Goal: Information Seeking & Learning: Learn about a topic

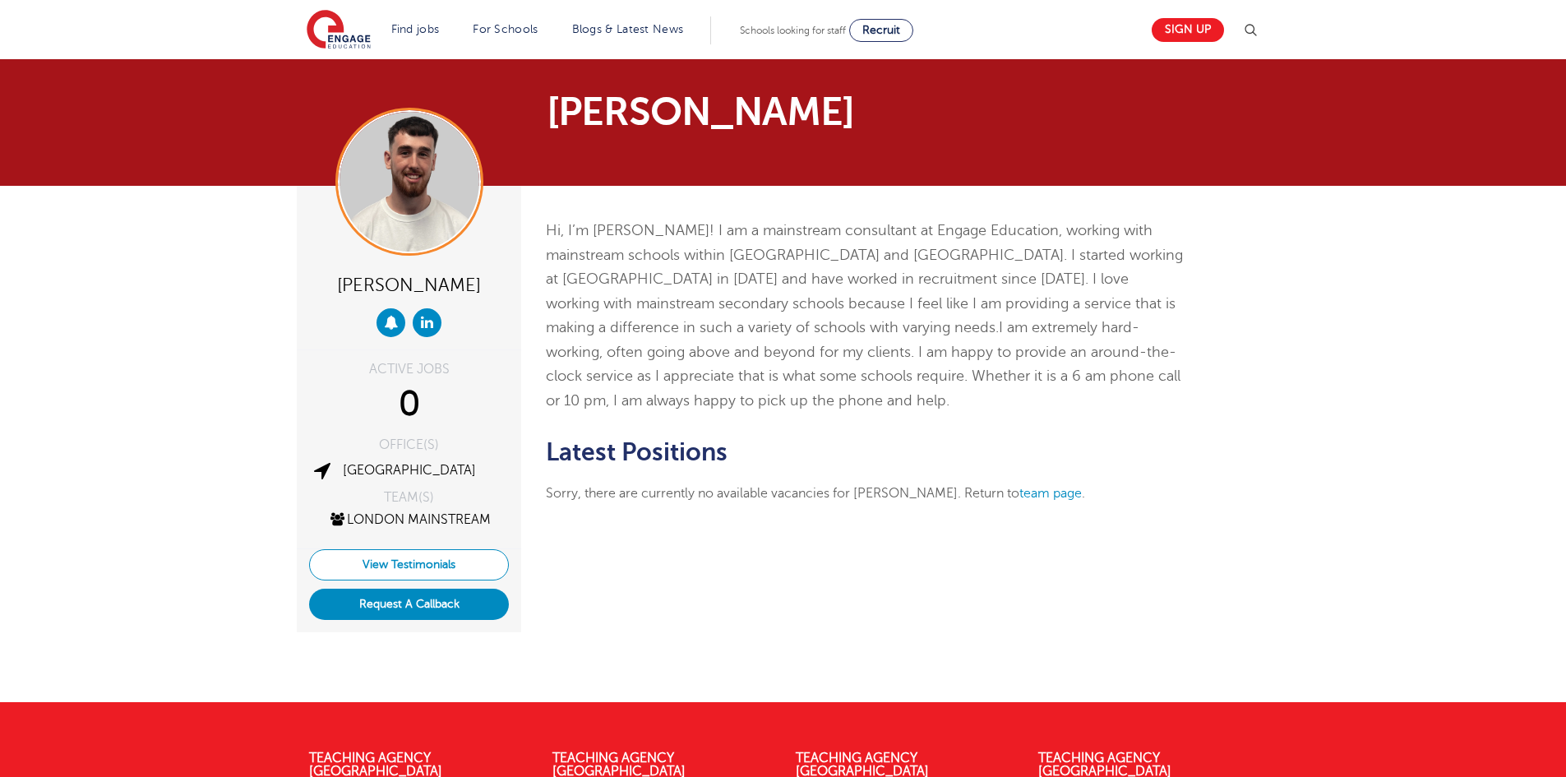
click at [431, 563] on link "View Testimonials" at bounding box center [409, 564] width 200 height 31
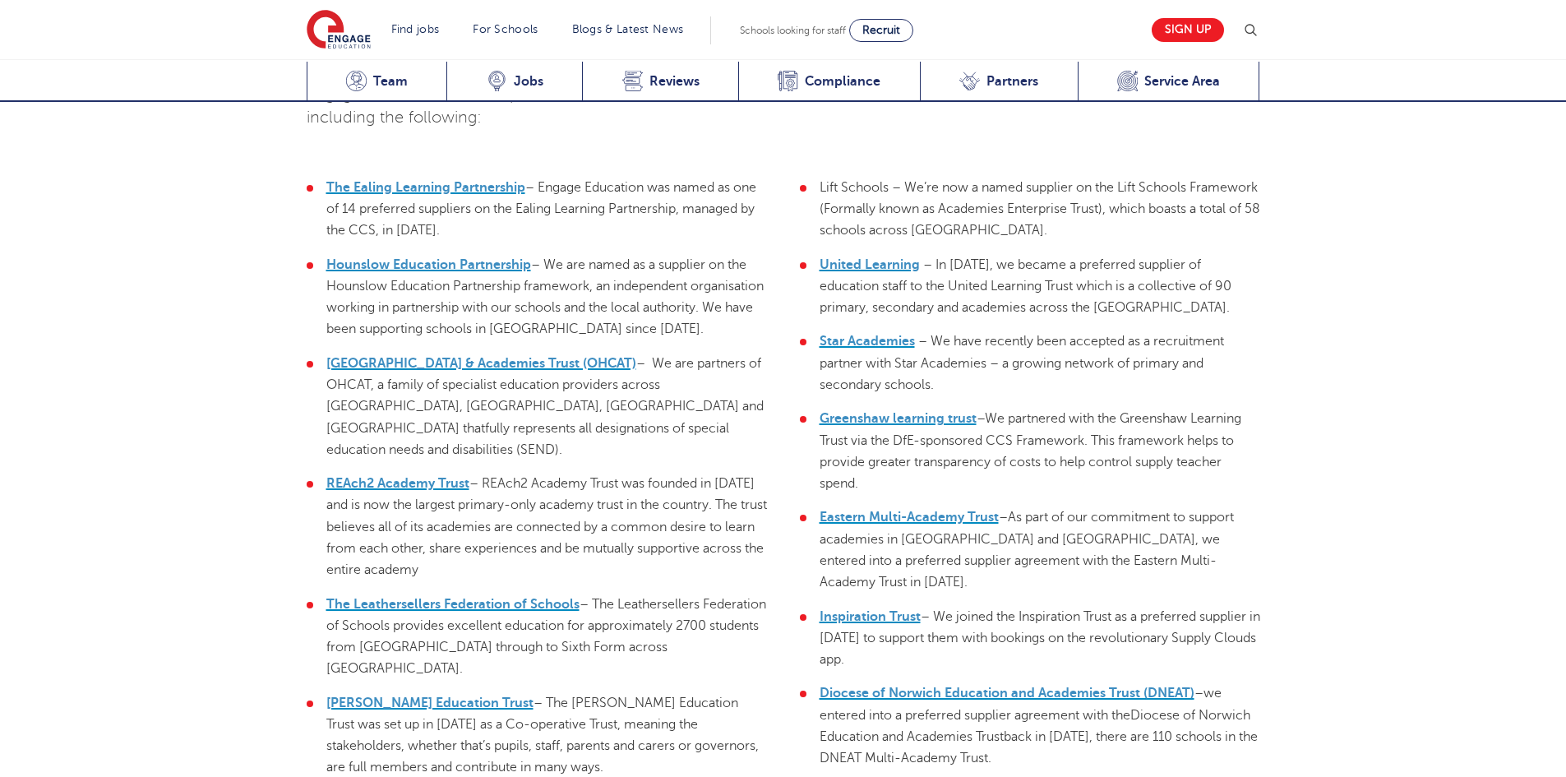
scroll to position [4099, 0]
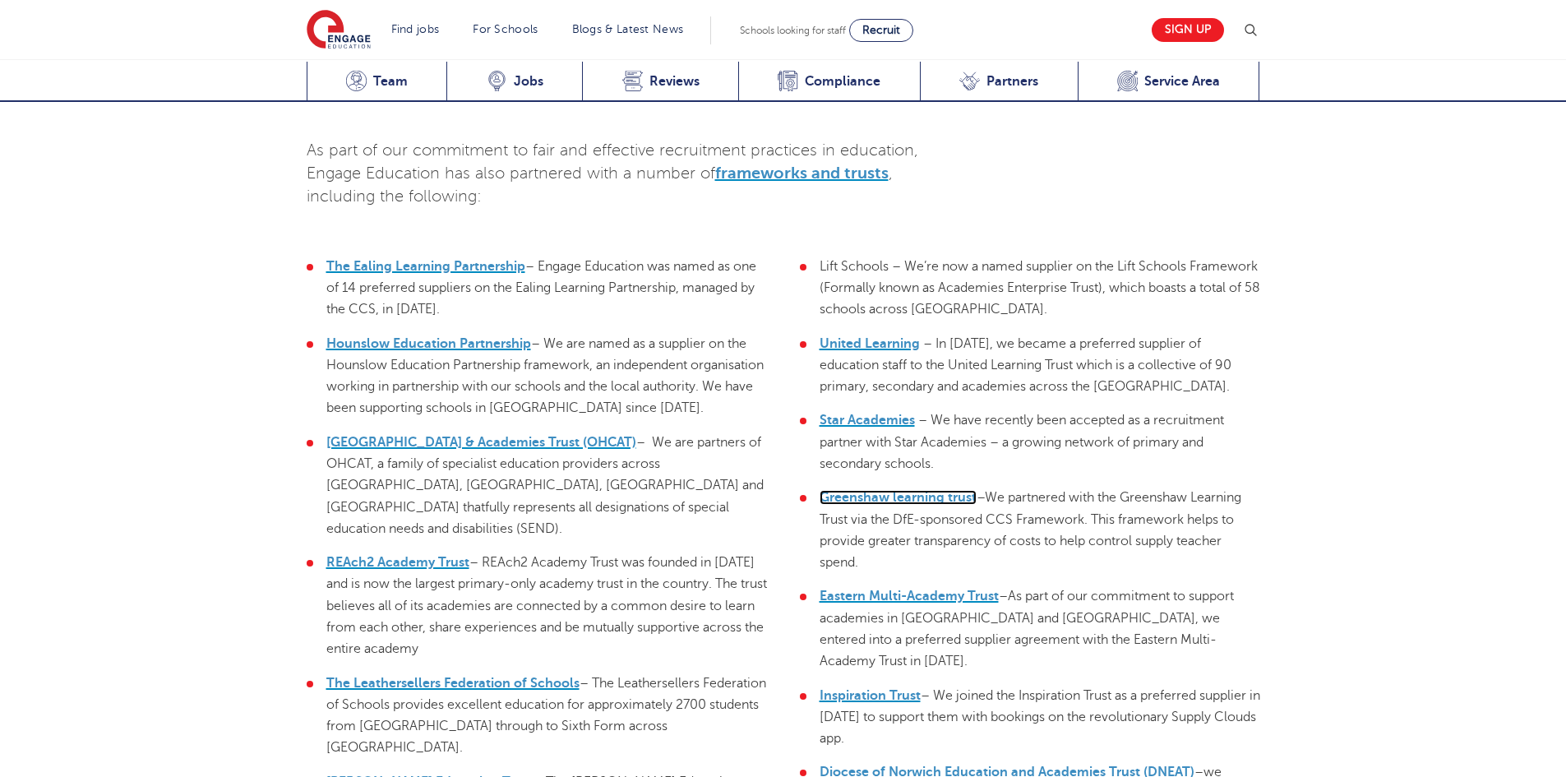
click at [910, 490] on link "Greenshaw learning trust" at bounding box center [897, 497] width 157 height 15
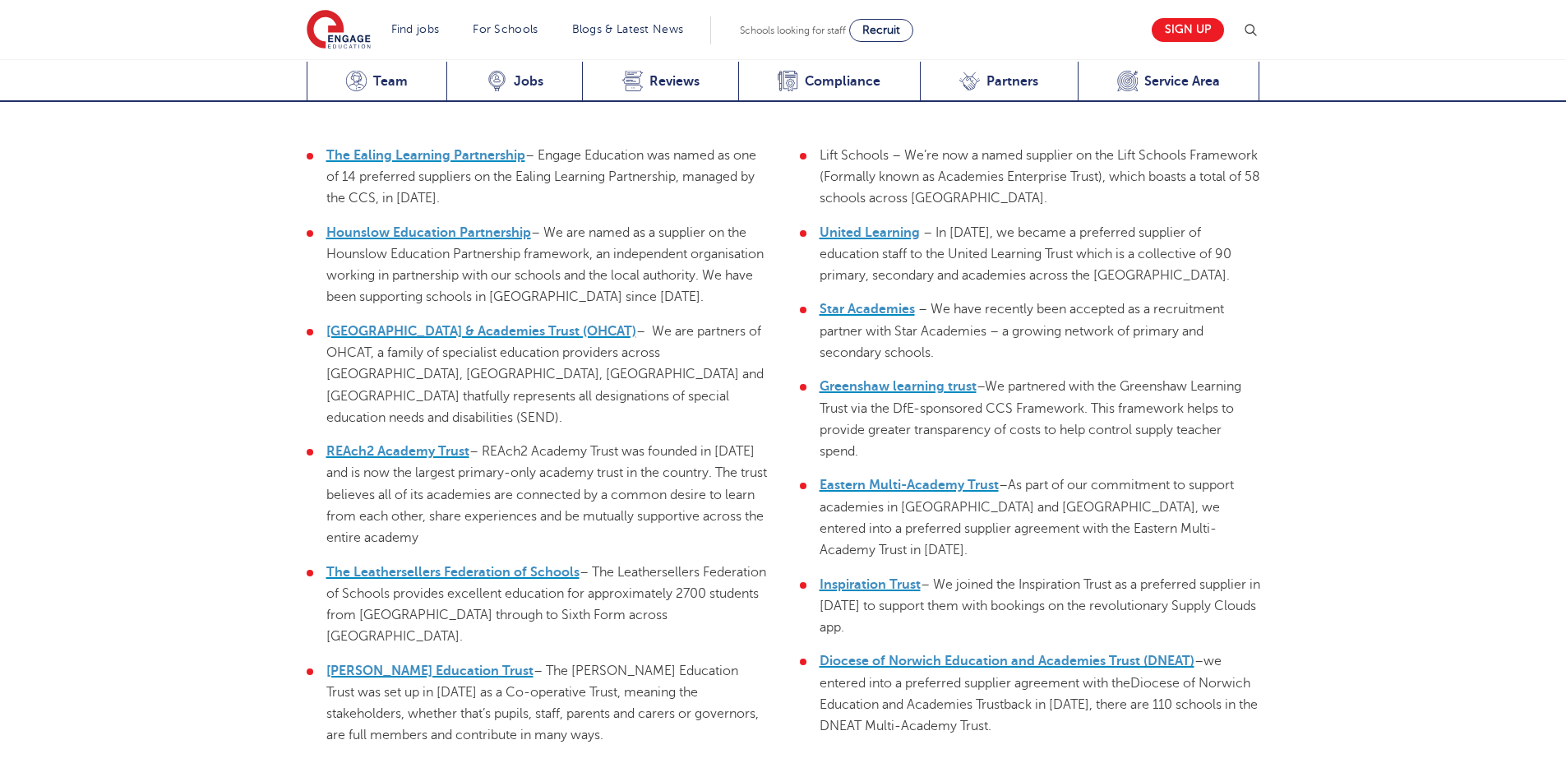
scroll to position [4181, 0]
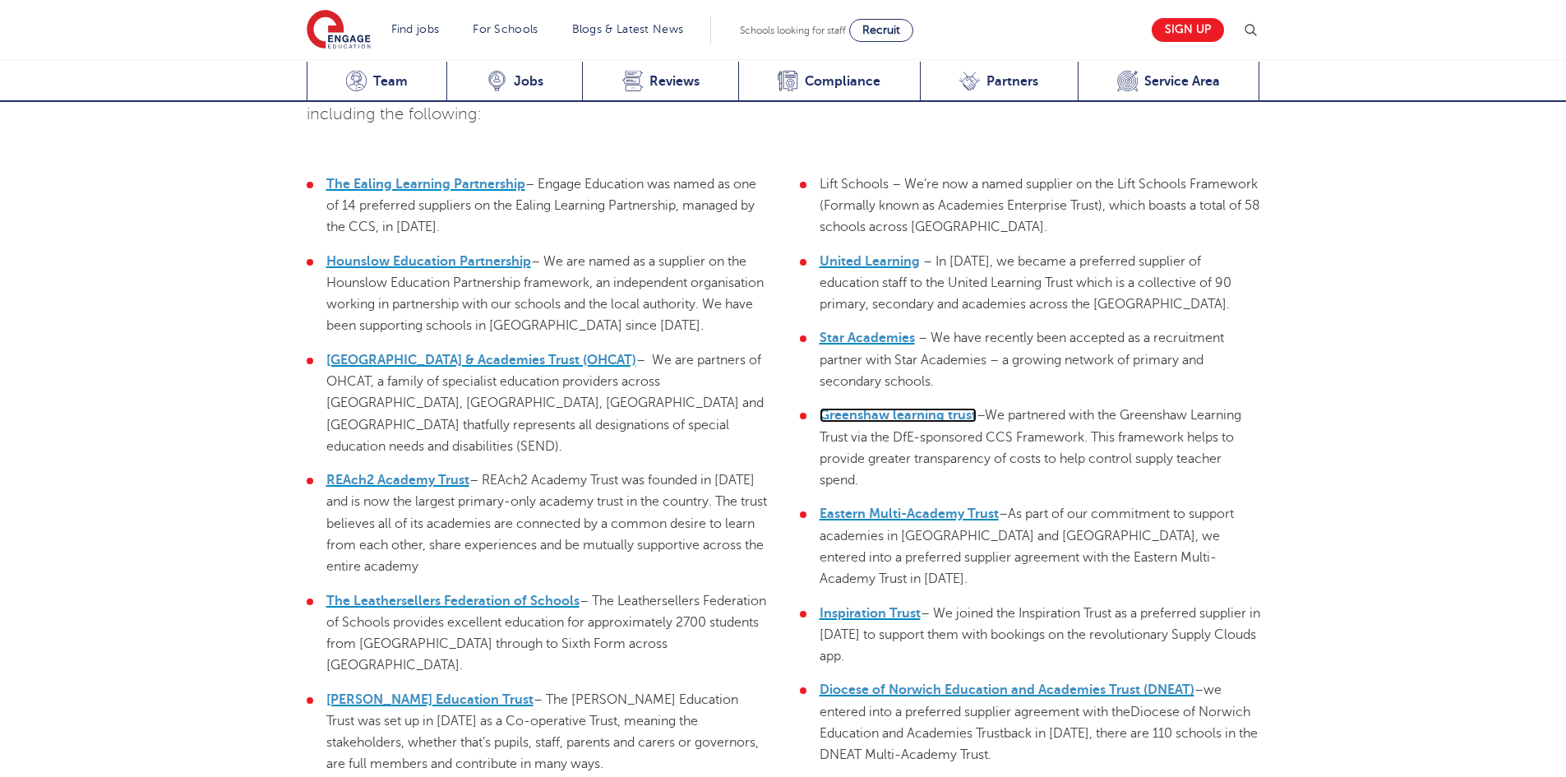
click at [886, 408] on link "Greenshaw learning trust" at bounding box center [897, 415] width 157 height 15
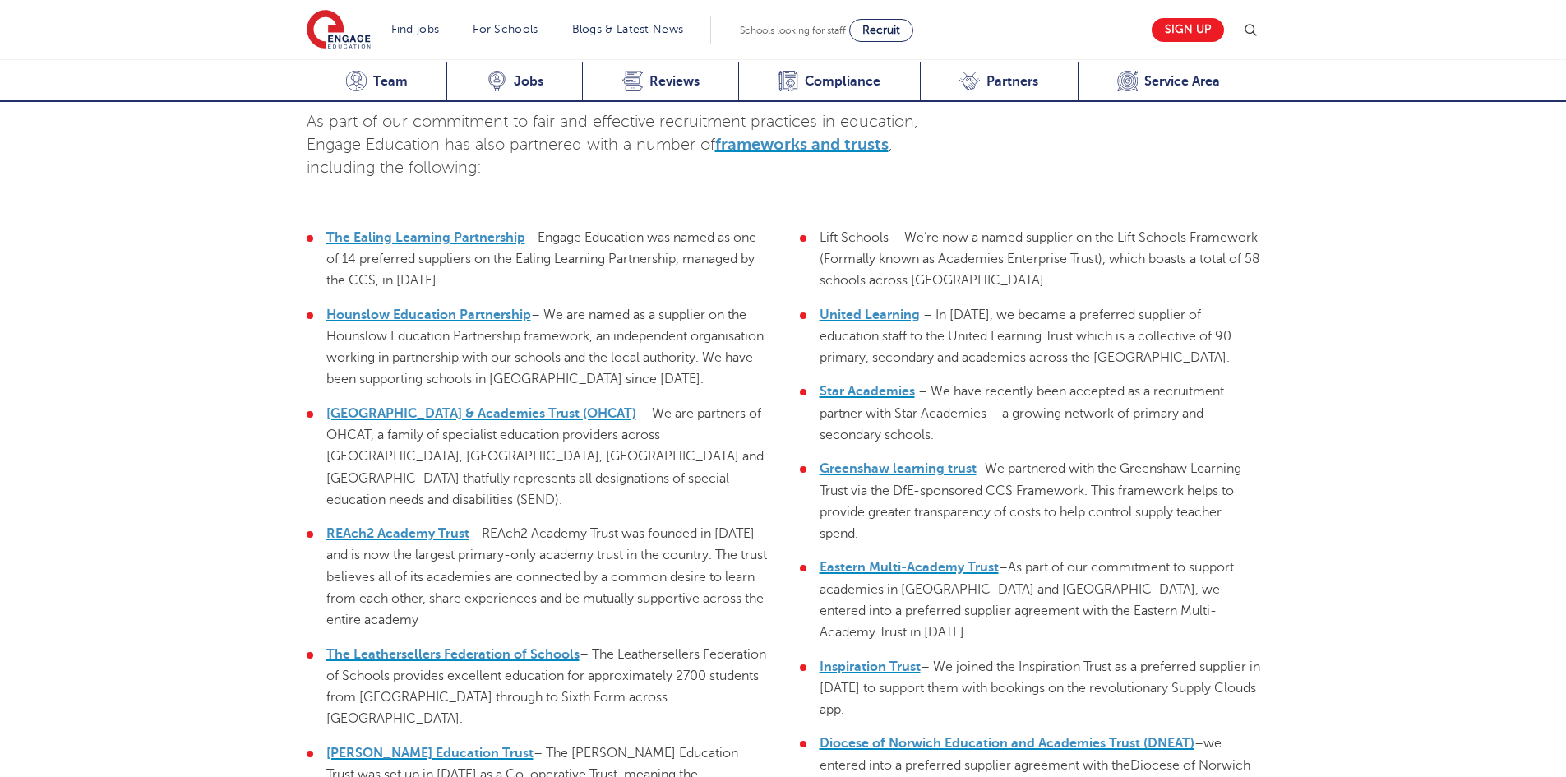
scroll to position [4099, 0]
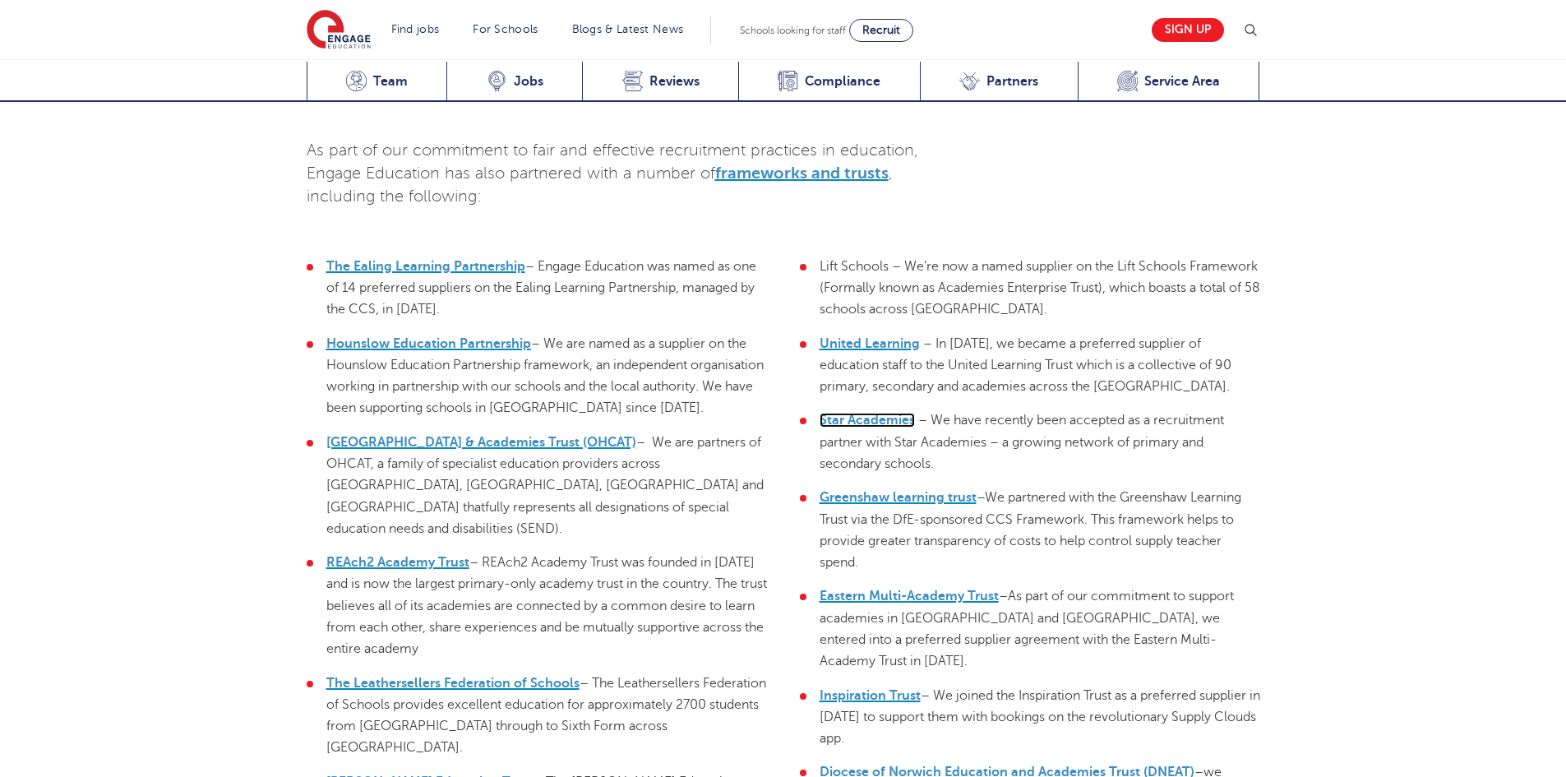
click at [878, 413] on link "Star Academies" at bounding box center [866, 420] width 95 height 15
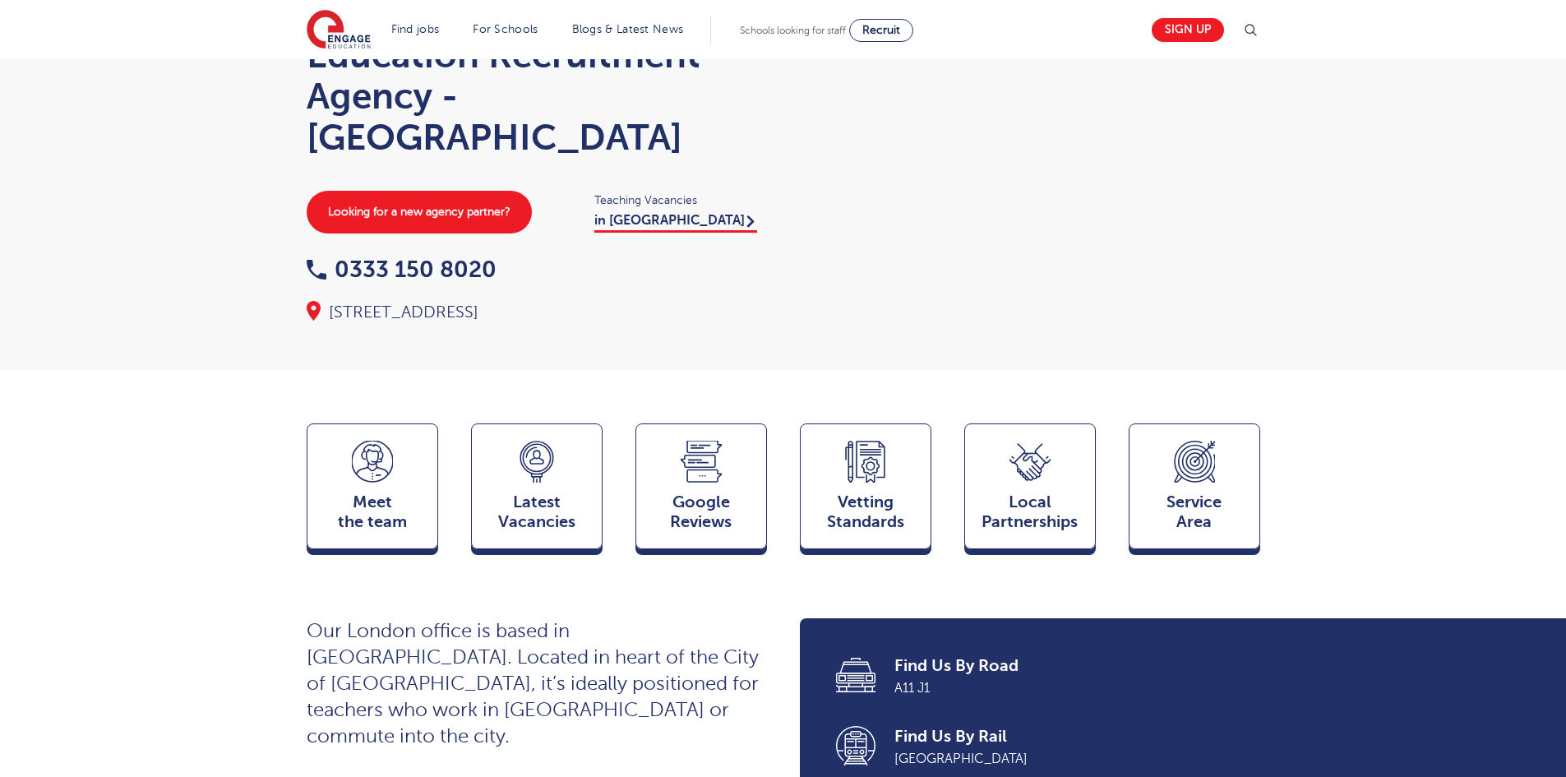
scroll to position [0, 0]
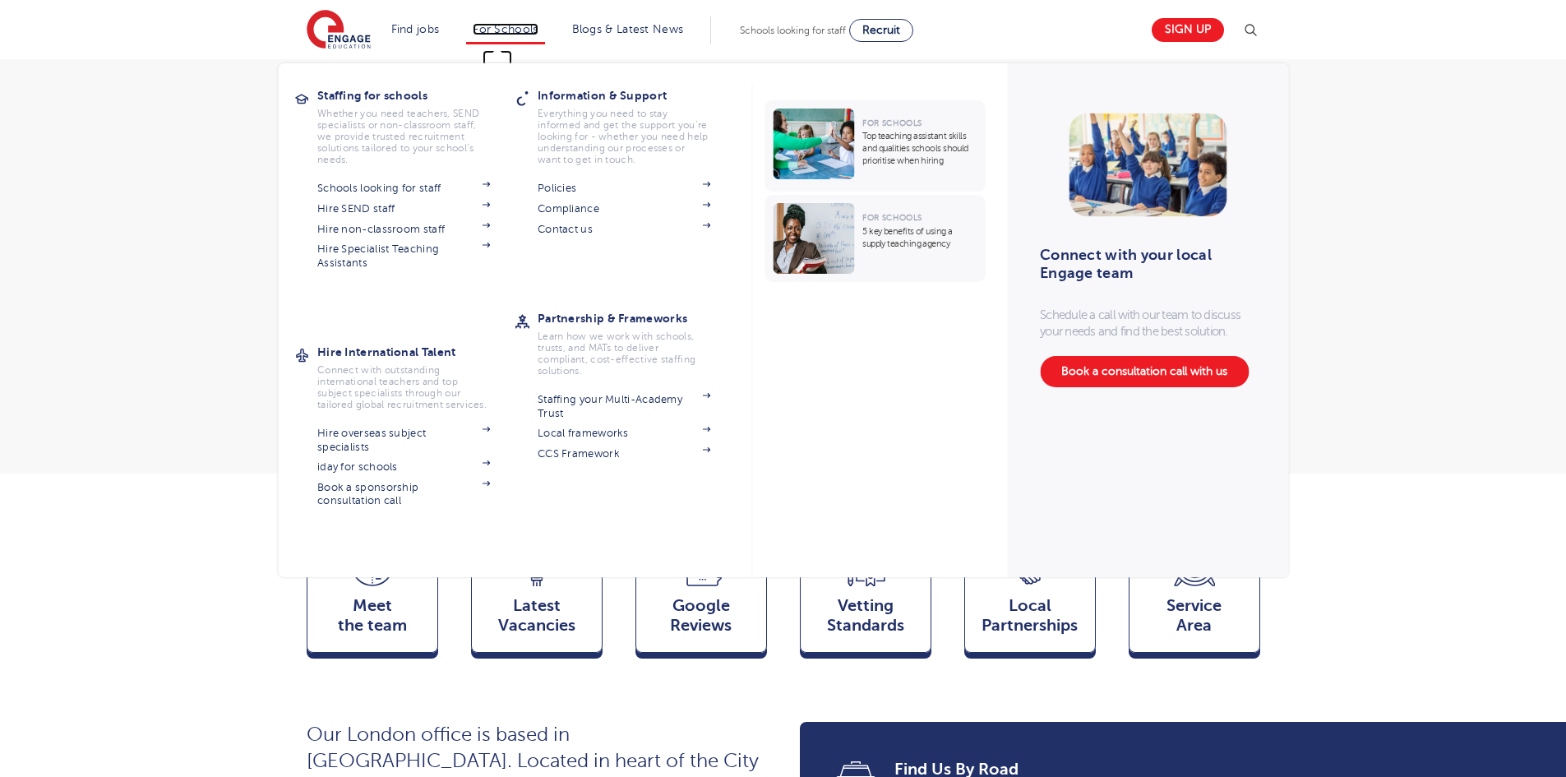
click at [514, 27] on link "For Schools" at bounding box center [505, 29] width 65 height 12
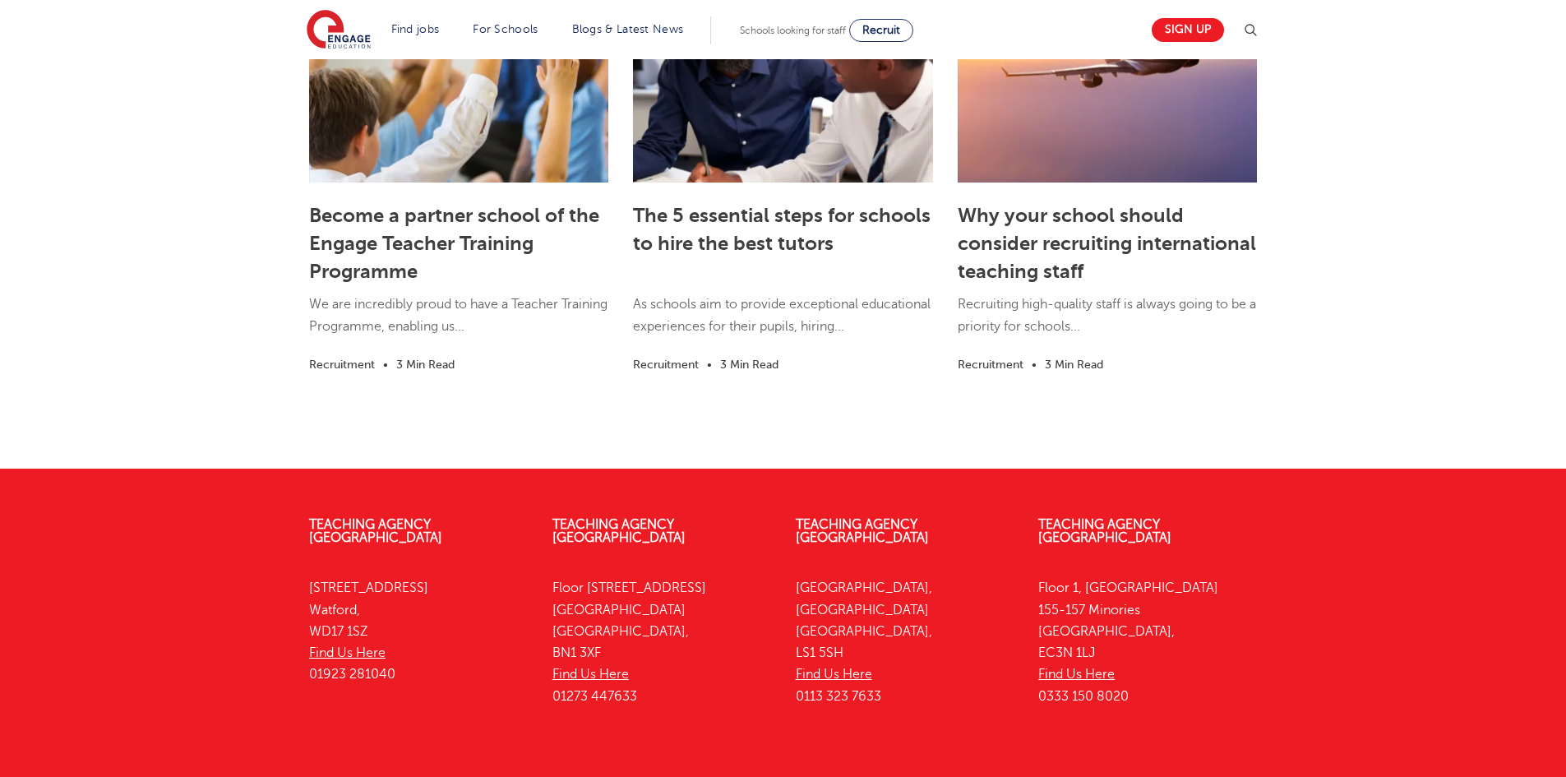
scroll to position [2104, 0]
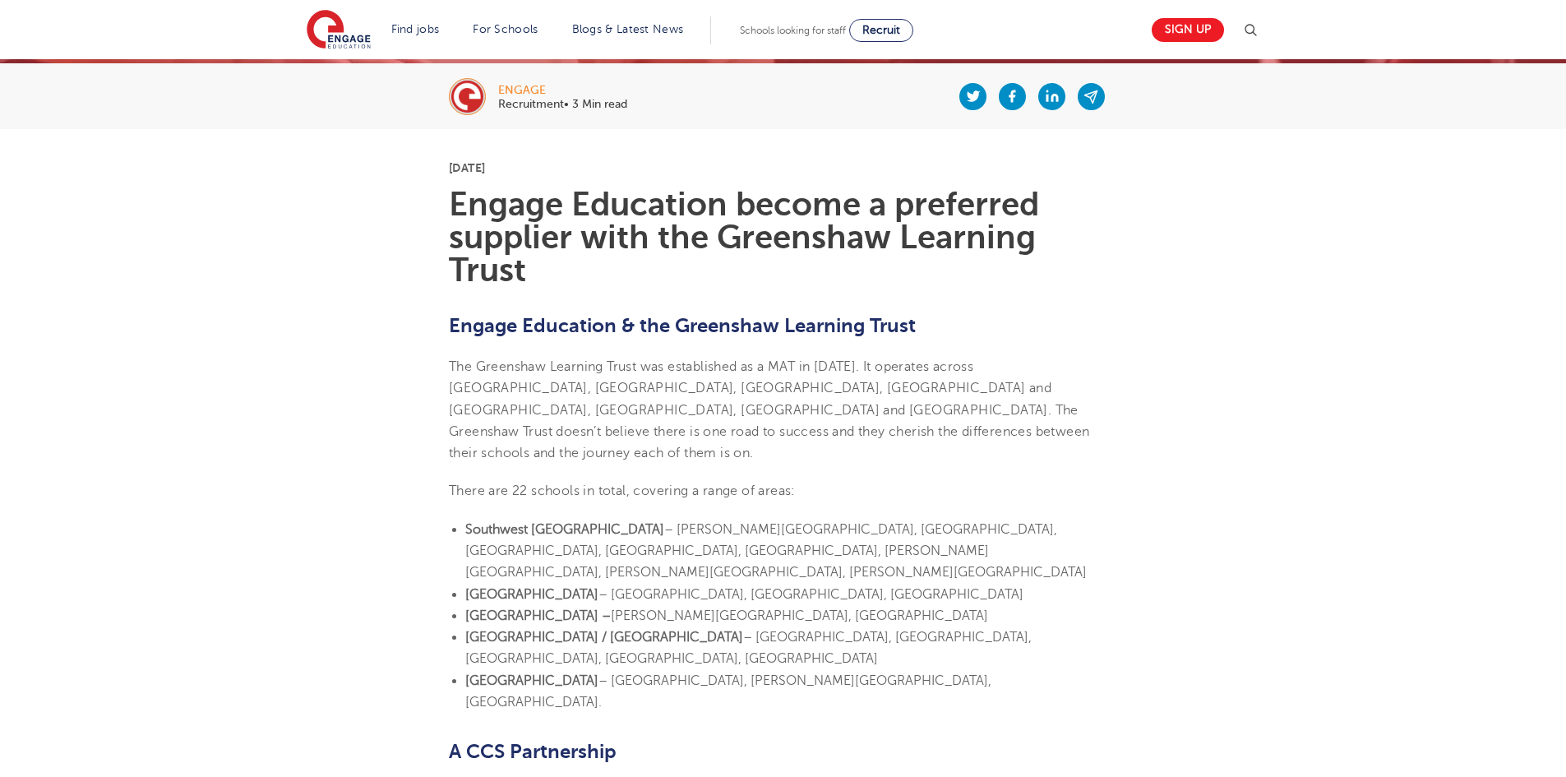
scroll to position [411, 0]
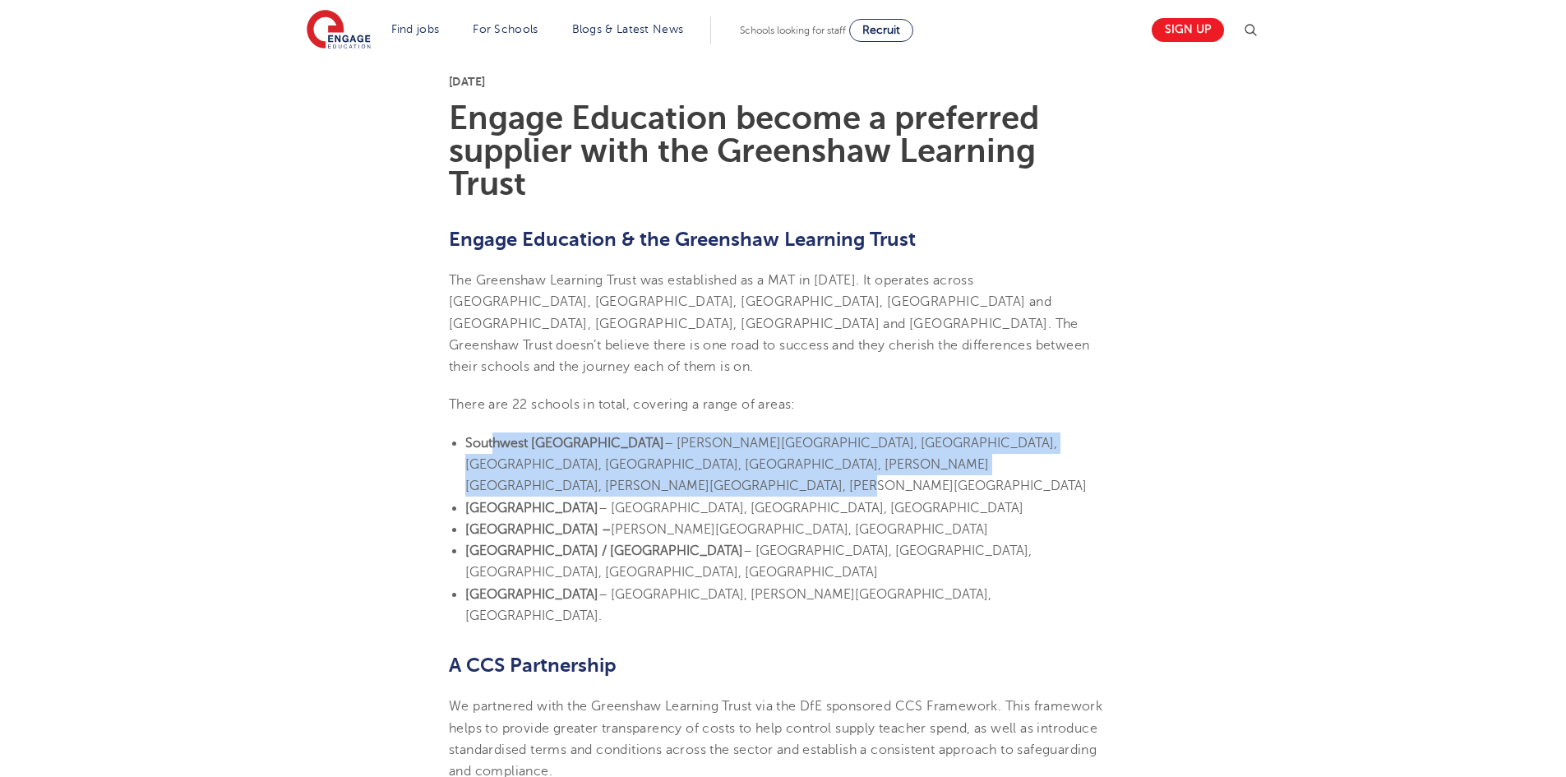
drag, startPoint x: 491, startPoint y: 423, endPoint x: 1084, endPoint y: 444, distance: 593.7
click at [1084, 444] on li "[GEOGRAPHIC_DATA] – [PERSON_NAME][GEOGRAPHIC_DATA], [GEOGRAPHIC_DATA], [GEOGRAP…" at bounding box center [791, 464] width 652 height 65
click at [607, 436] on span "– [PERSON_NAME][GEOGRAPHIC_DATA], [GEOGRAPHIC_DATA], [GEOGRAPHIC_DATA], [GEOGRA…" at bounding box center [775, 465] width 621 height 58
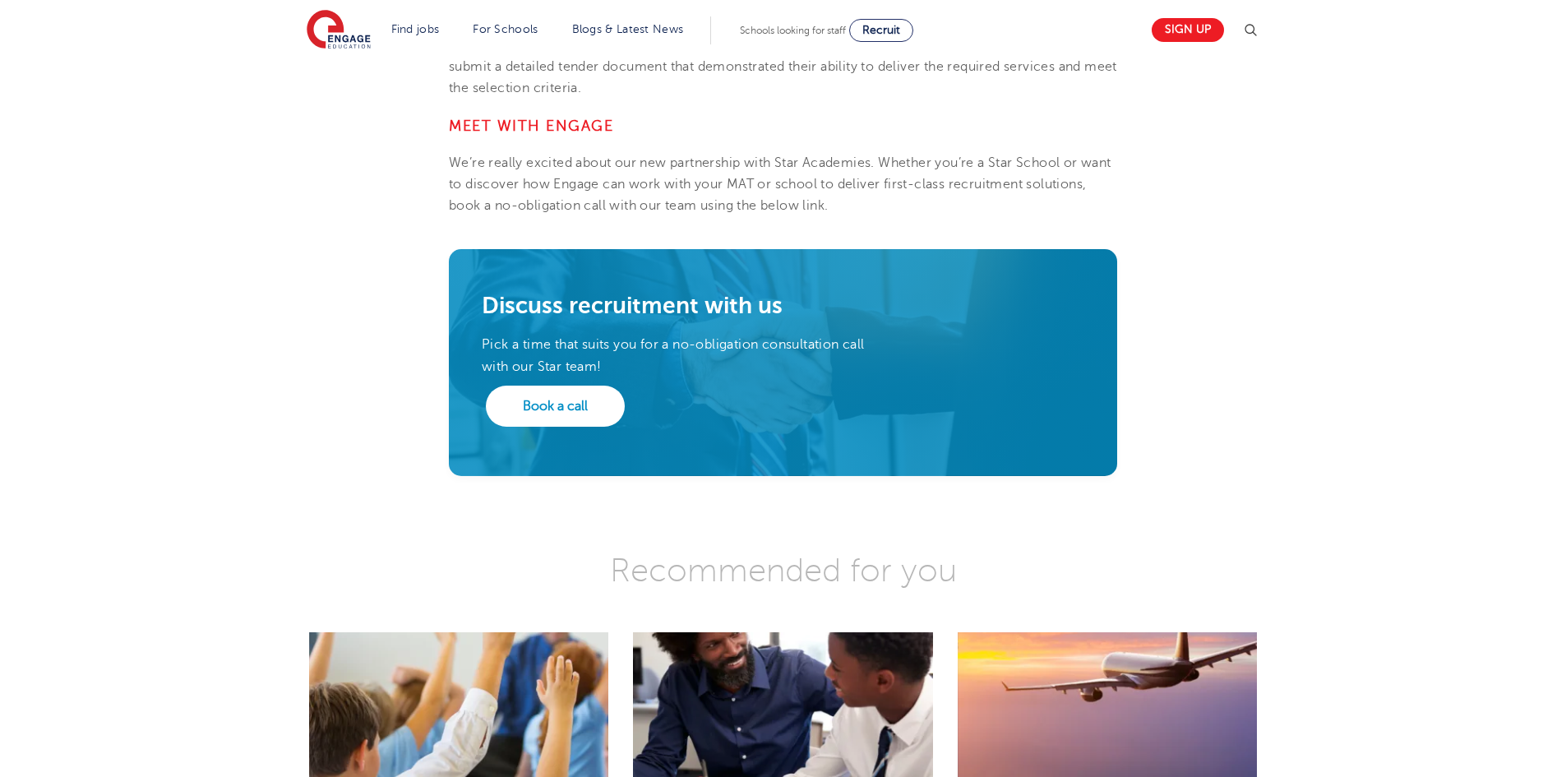
scroll to position [1397, 0]
